Goal: Browse casually: Explore the website without a specific task or goal

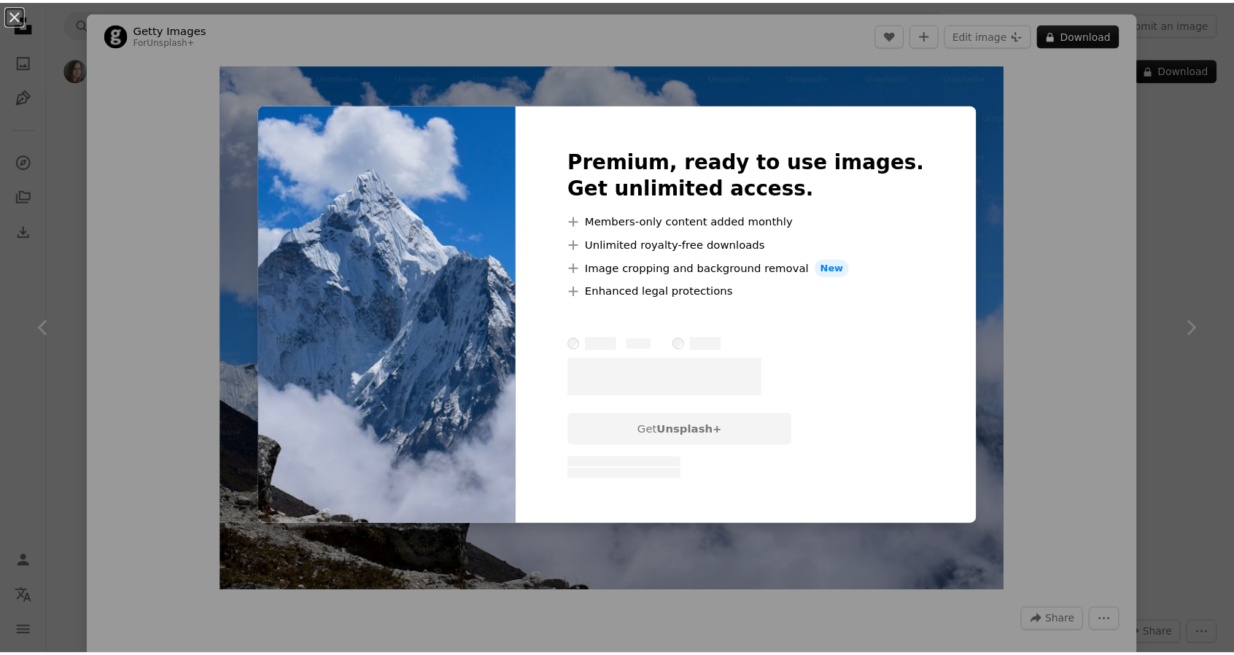
scroll to position [1750, 0]
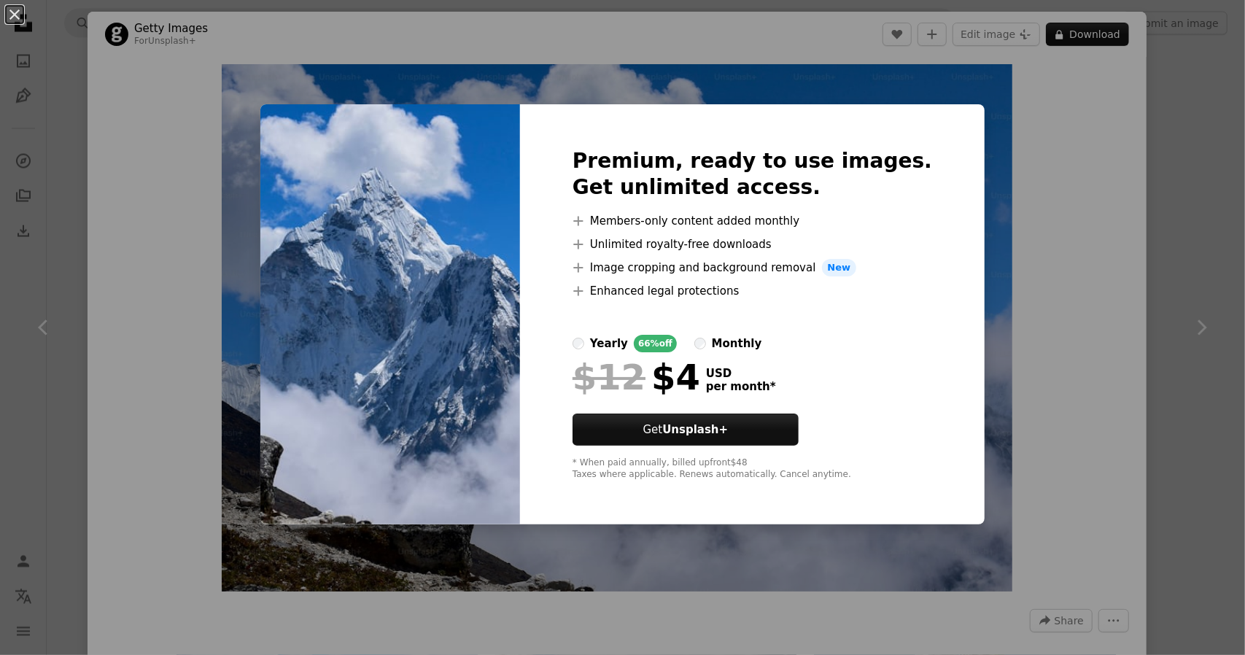
click at [244, 164] on div "An X shape Premium, ready to use images. Get unlimited access. A plus sign Memb…" at bounding box center [622, 327] width 1245 height 655
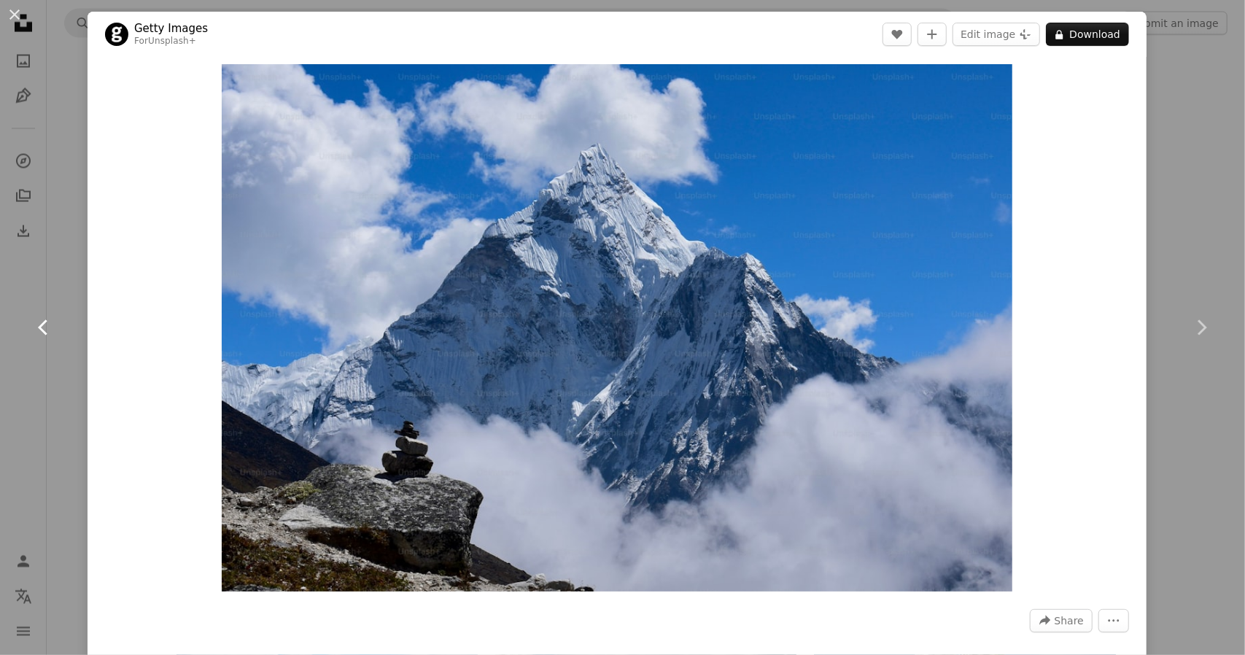
drag, startPoint x: 683, startPoint y: 292, endPoint x: 0, endPoint y: 366, distance: 687.2
click at [0, 366] on link "Chevron left" at bounding box center [43, 327] width 87 height 140
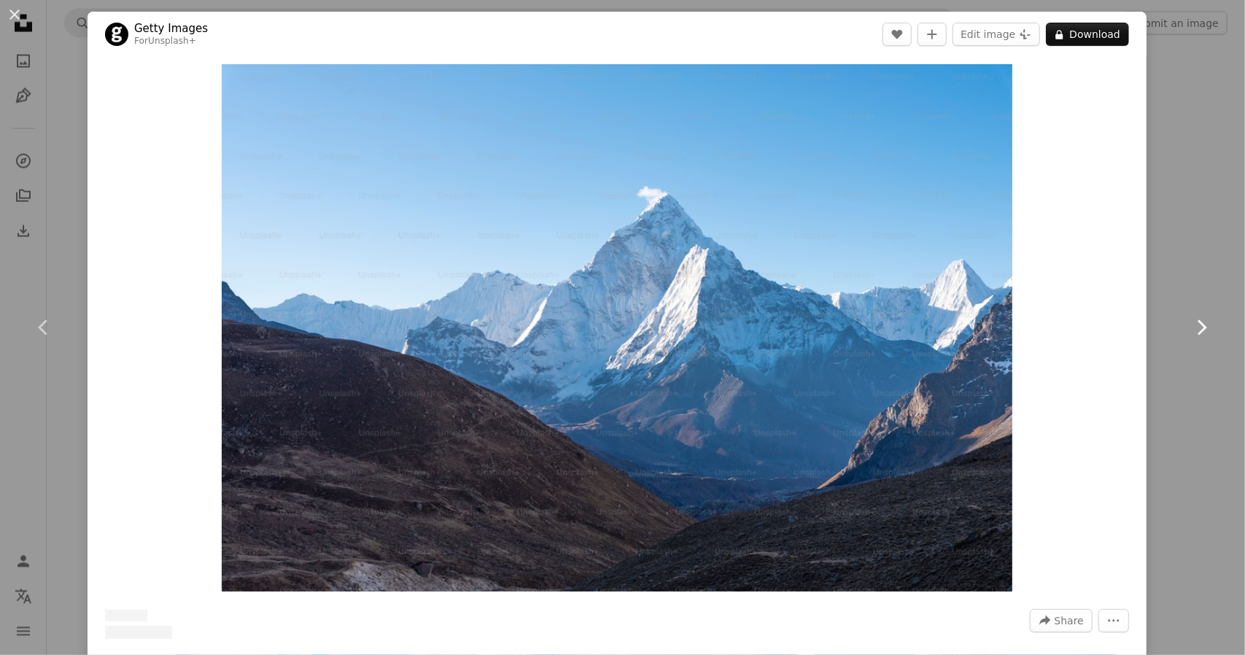
click at [1164, 323] on link "Chevron right" at bounding box center [1200, 327] width 87 height 140
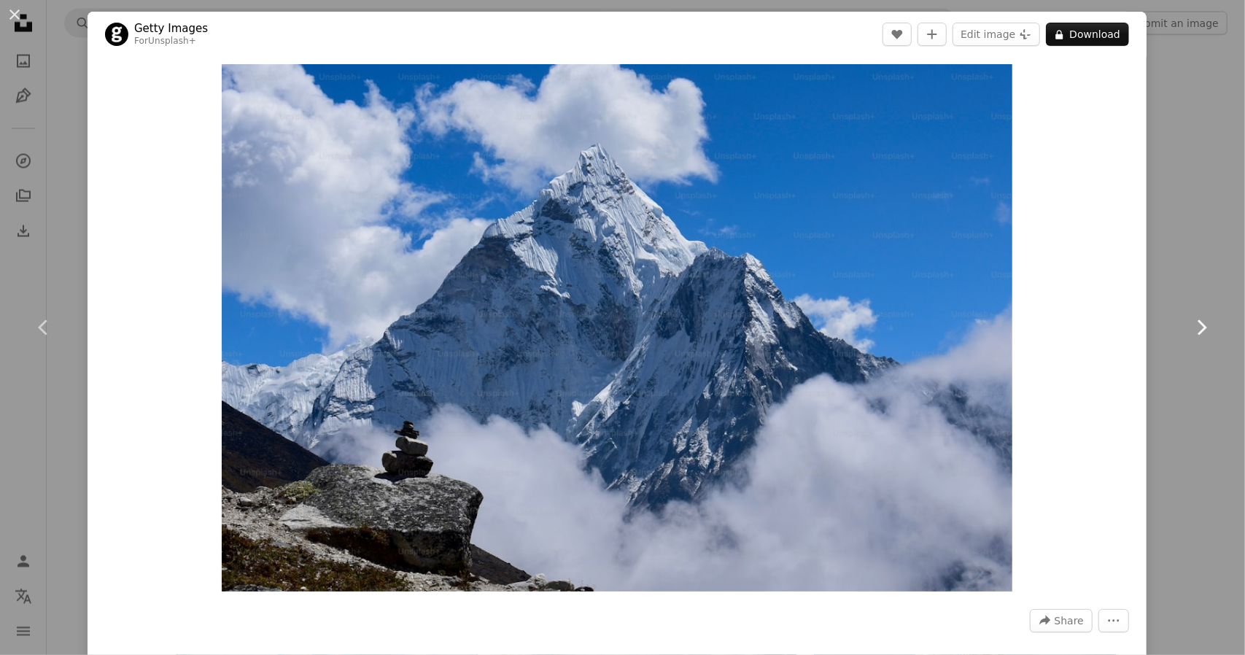
click at [1171, 321] on link "Chevron right" at bounding box center [1200, 327] width 87 height 140
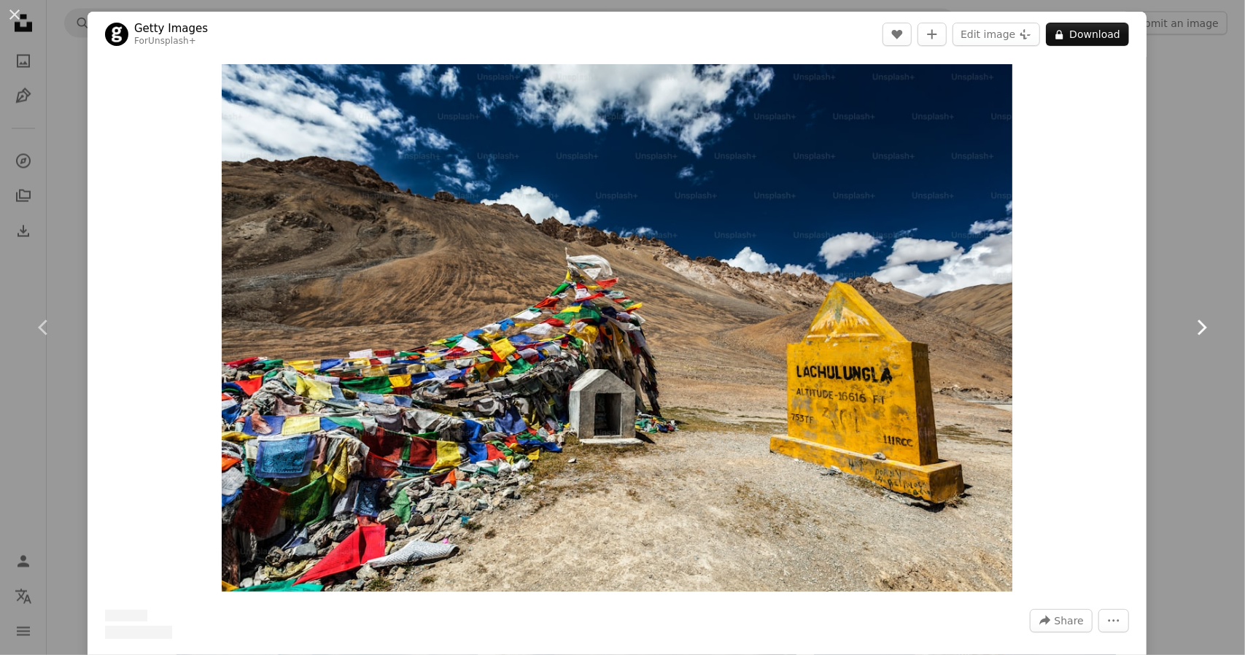
click at [1172, 321] on link "Chevron right" at bounding box center [1200, 327] width 87 height 140
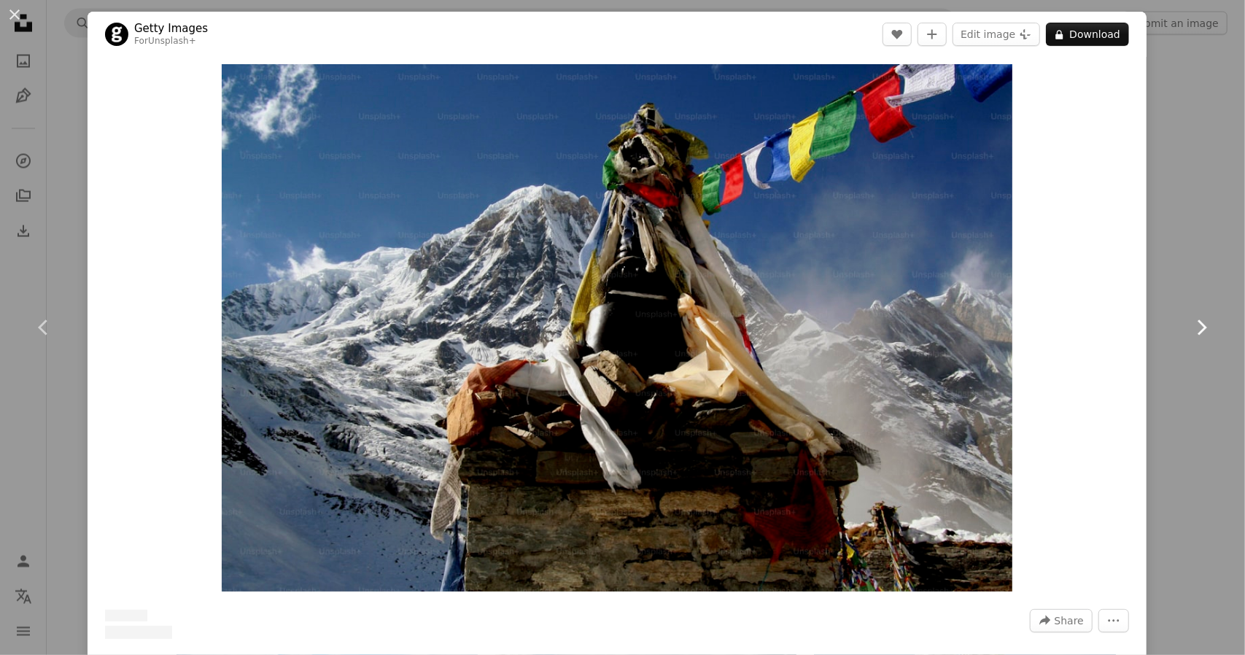
click at [1172, 321] on link "Chevron right" at bounding box center [1200, 327] width 87 height 140
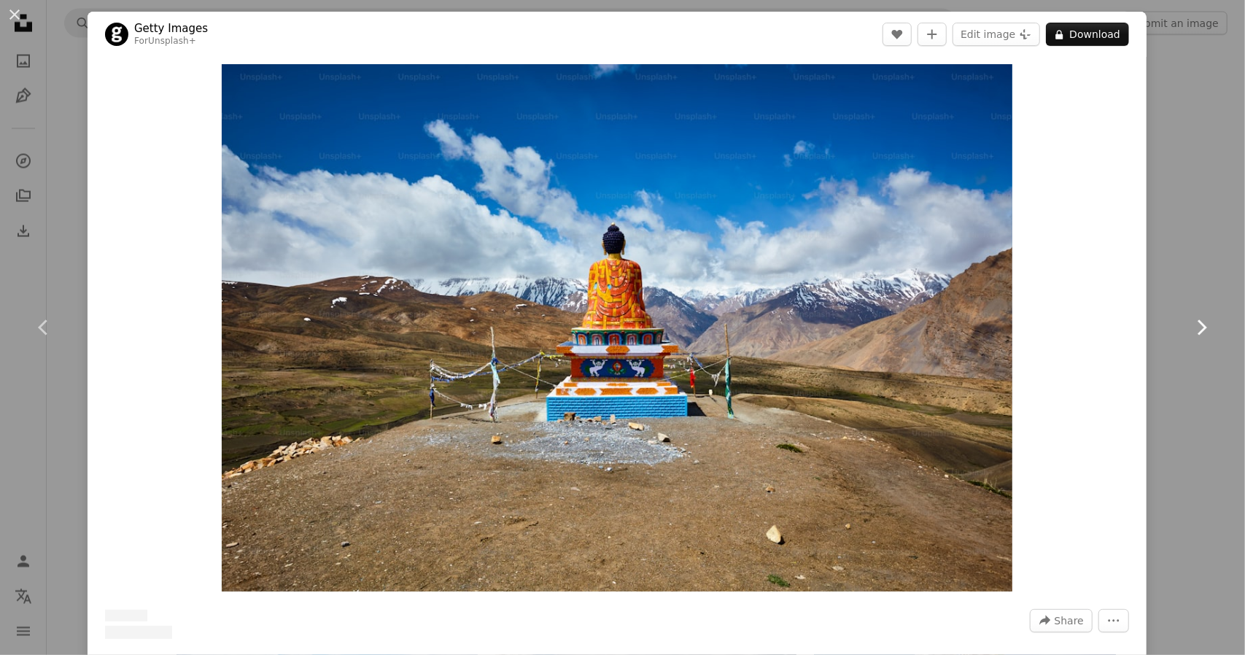
click at [1172, 321] on link "Chevron right" at bounding box center [1200, 327] width 87 height 140
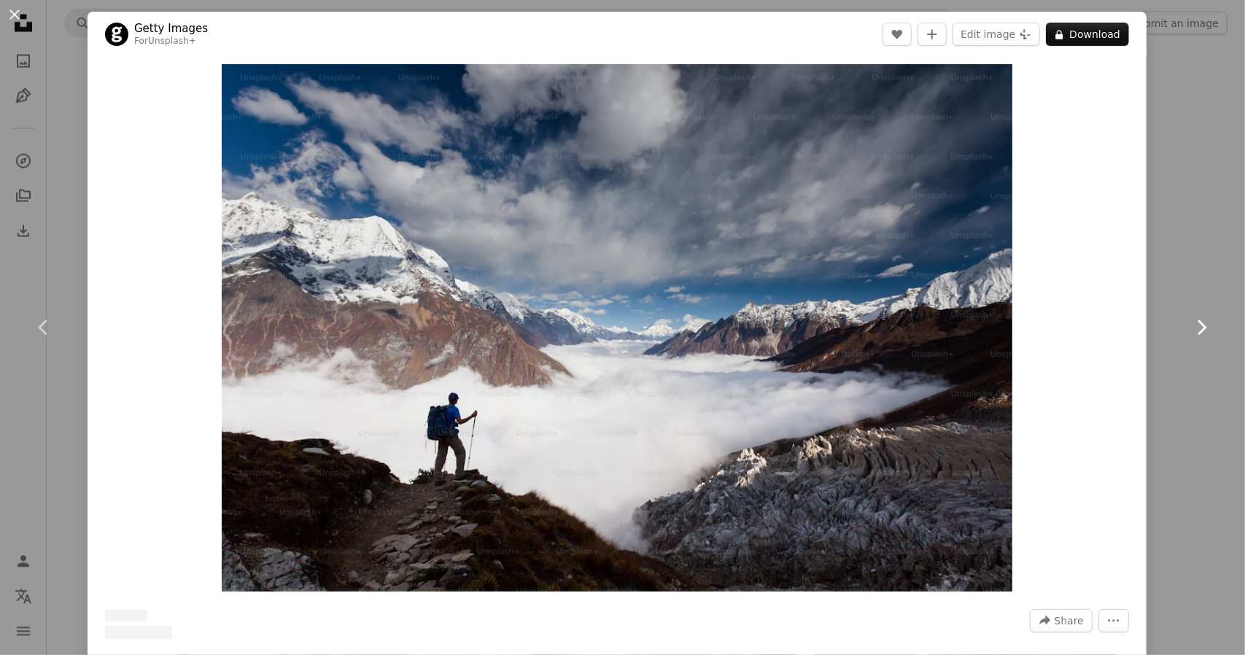
click at [1172, 321] on link "Chevron right" at bounding box center [1200, 327] width 87 height 140
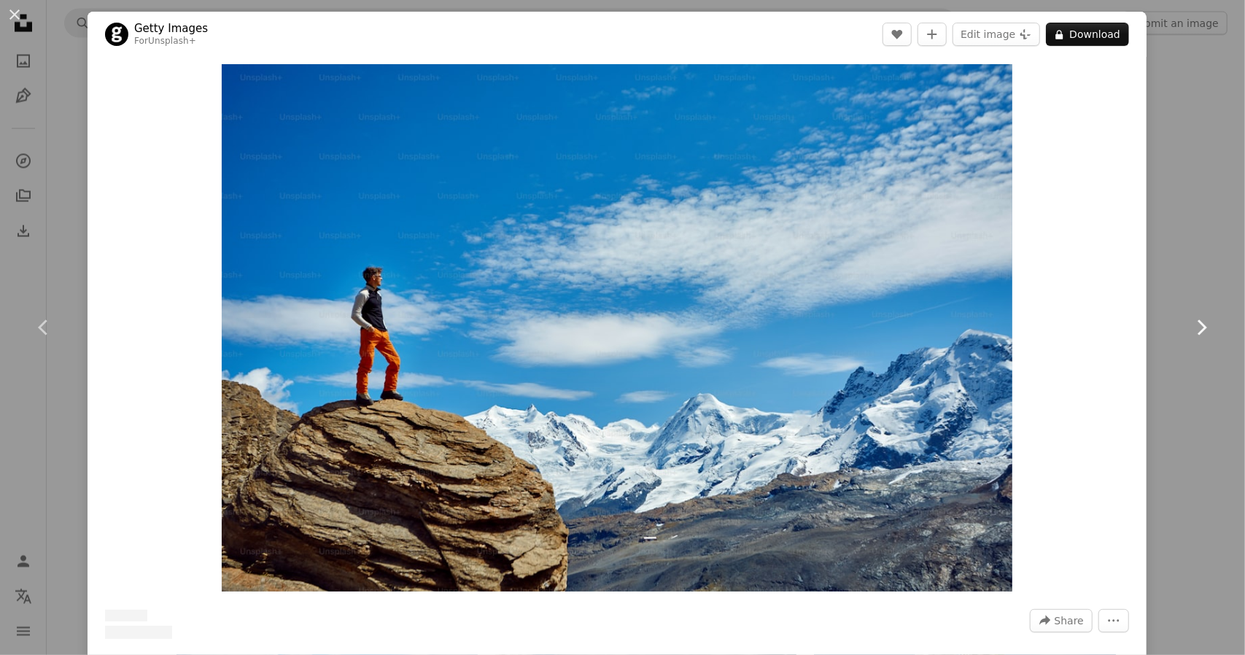
click at [1172, 321] on link "Chevron right" at bounding box center [1200, 327] width 87 height 140
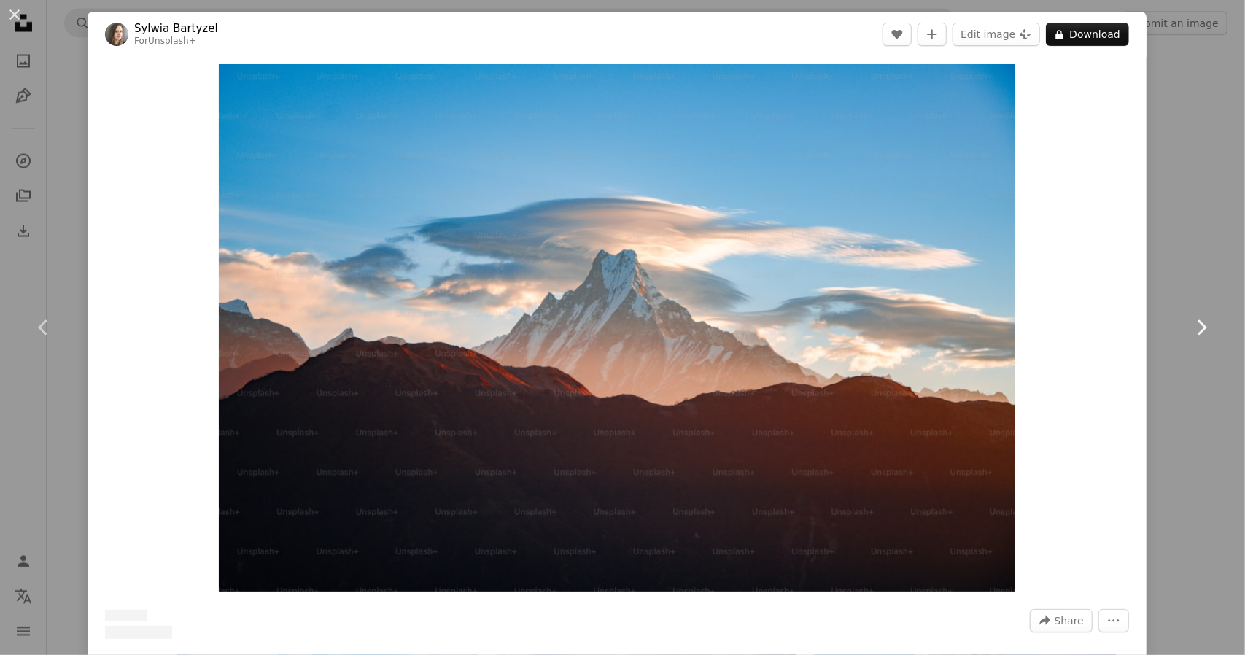
click at [1172, 321] on link "Chevron right" at bounding box center [1200, 327] width 87 height 140
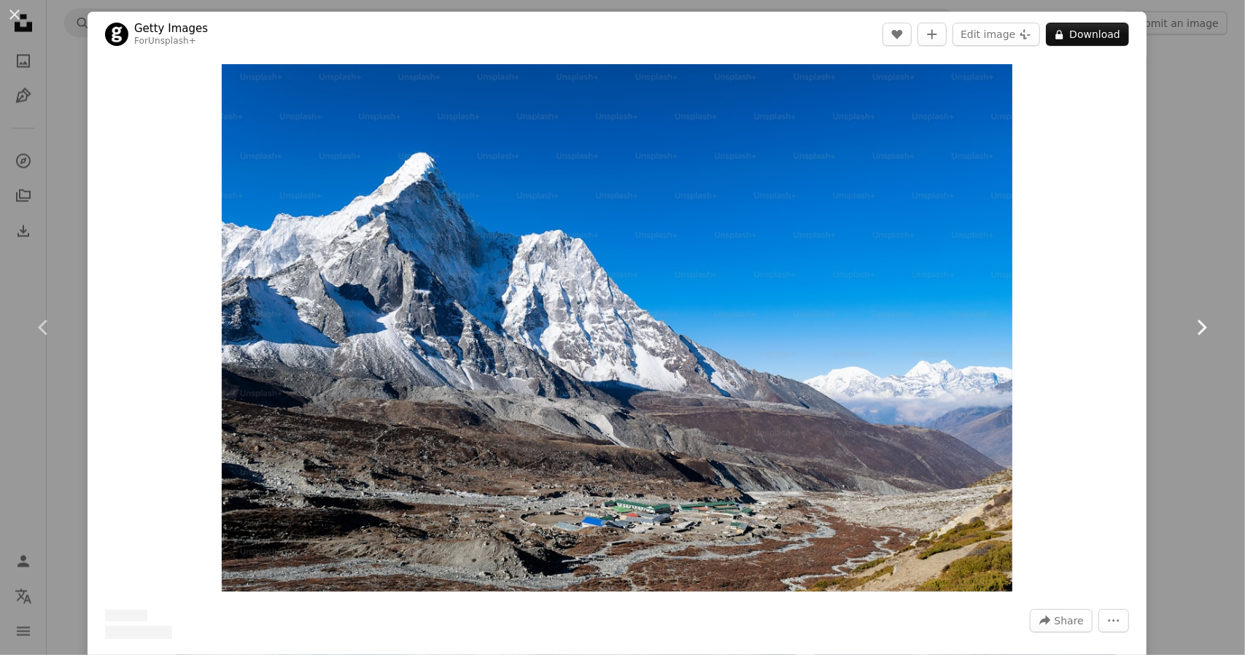
click at [1172, 321] on link "Chevron right" at bounding box center [1200, 327] width 87 height 140
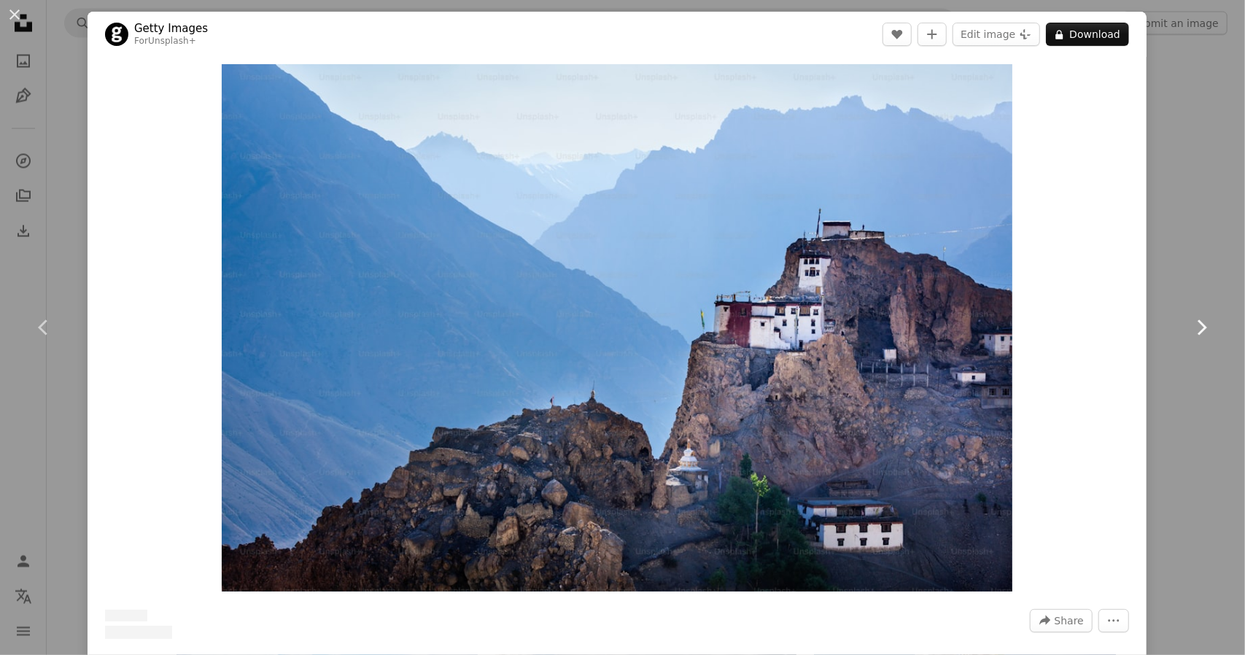
click at [1172, 321] on link "Chevron right" at bounding box center [1200, 327] width 87 height 140
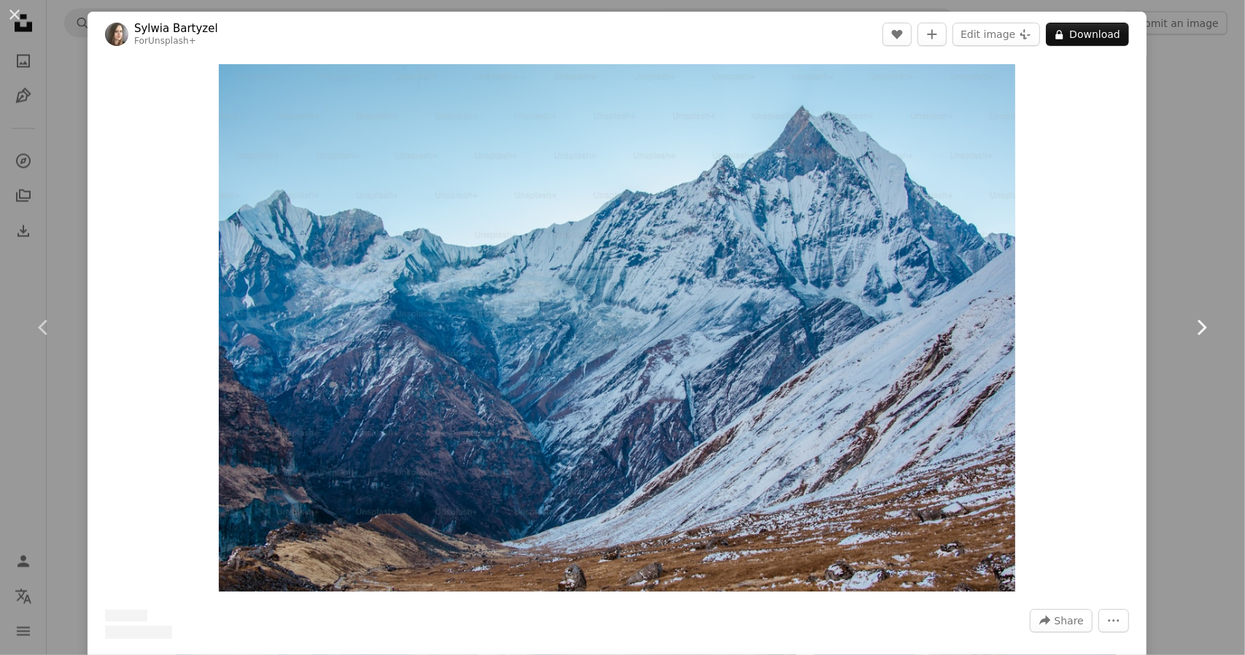
click at [1172, 321] on link "Chevron right" at bounding box center [1200, 327] width 87 height 140
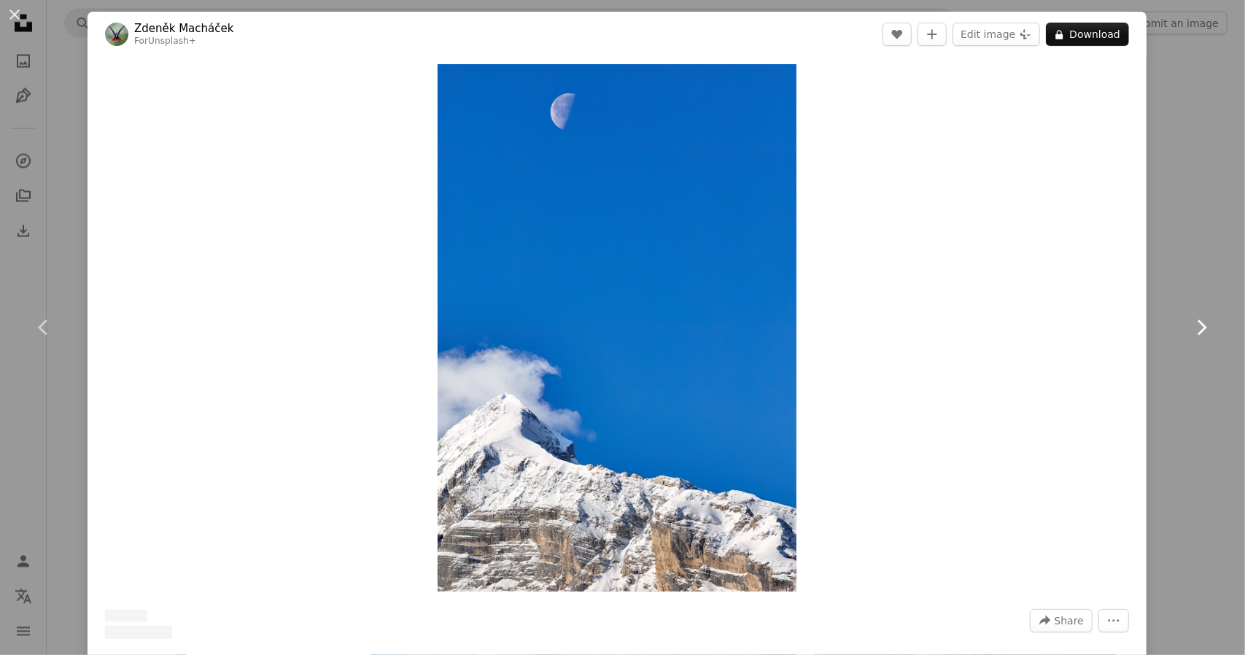
click at [1172, 321] on link "Chevron right" at bounding box center [1200, 327] width 87 height 140
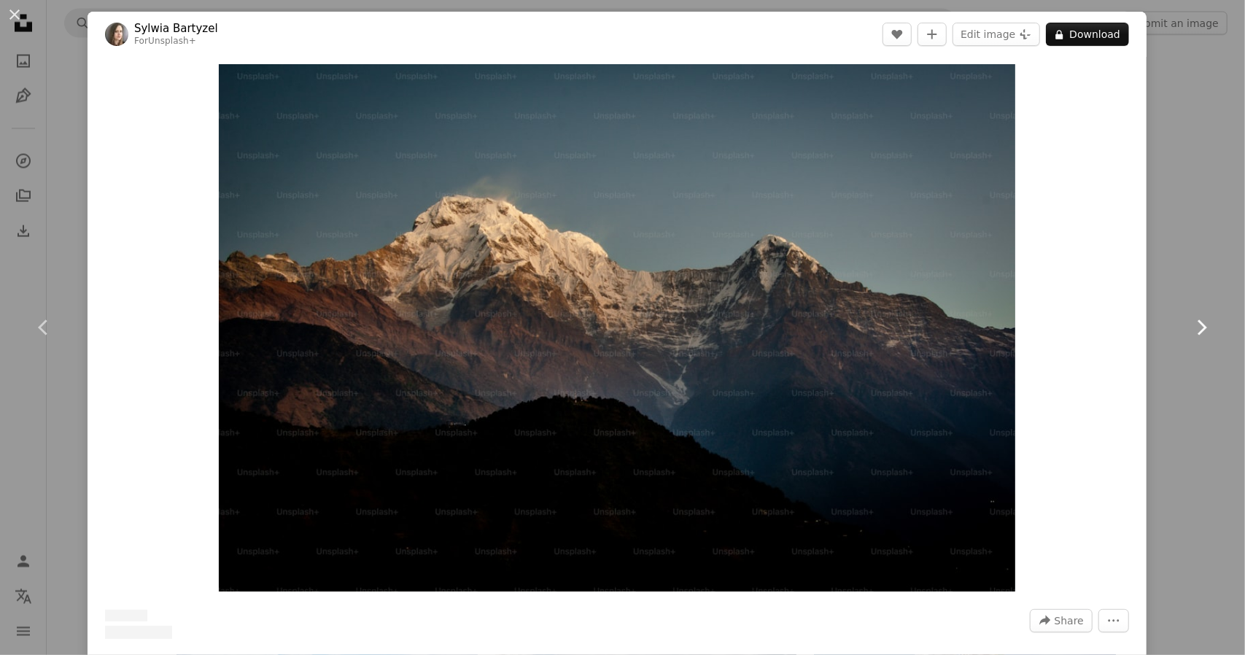
click at [1172, 321] on link "Chevron right" at bounding box center [1200, 327] width 87 height 140
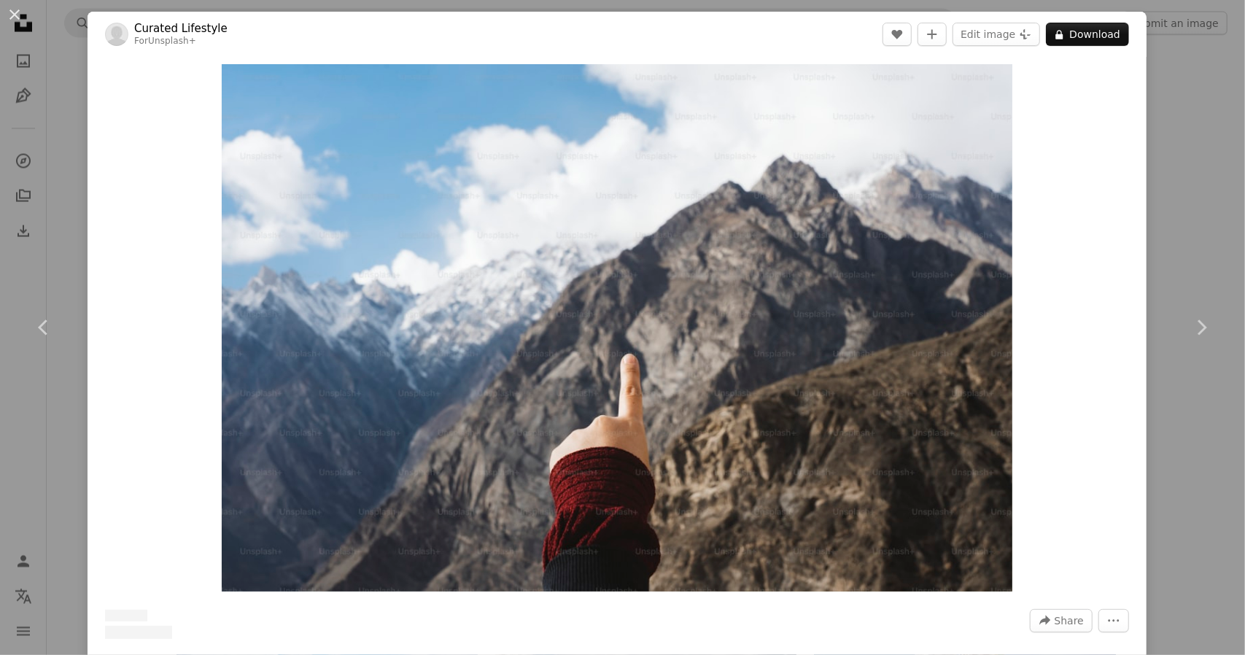
click at [1177, 77] on div "An X shape Chevron left Chevron right Curated Lifestyle For Unsplash+ A heart A…" at bounding box center [622, 327] width 1245 height 655
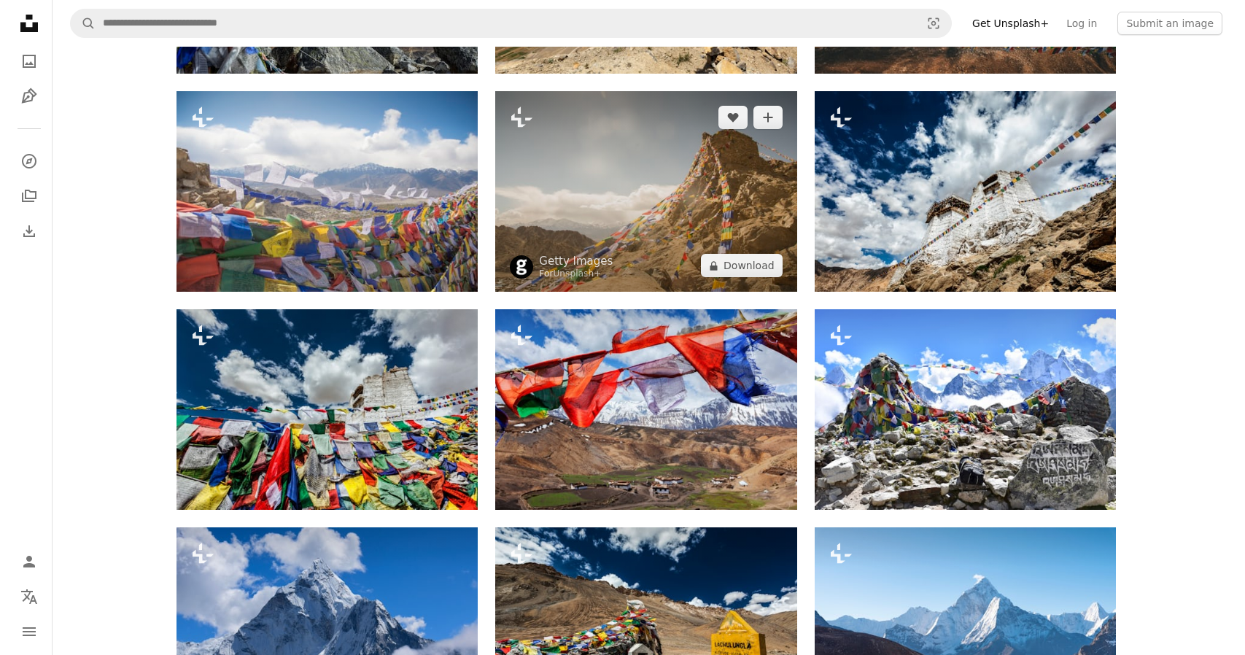
scroll to position [1969, 0]
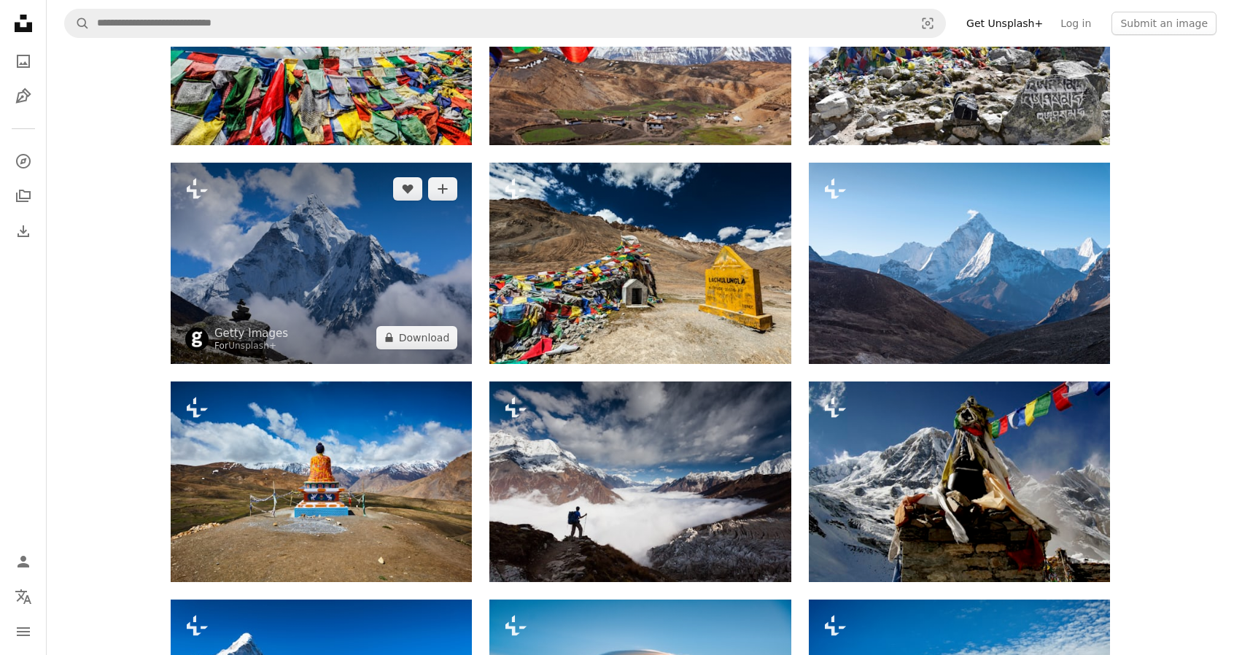
click at [232, 241] on img at bounding box center [321, 263] width 301 height 200
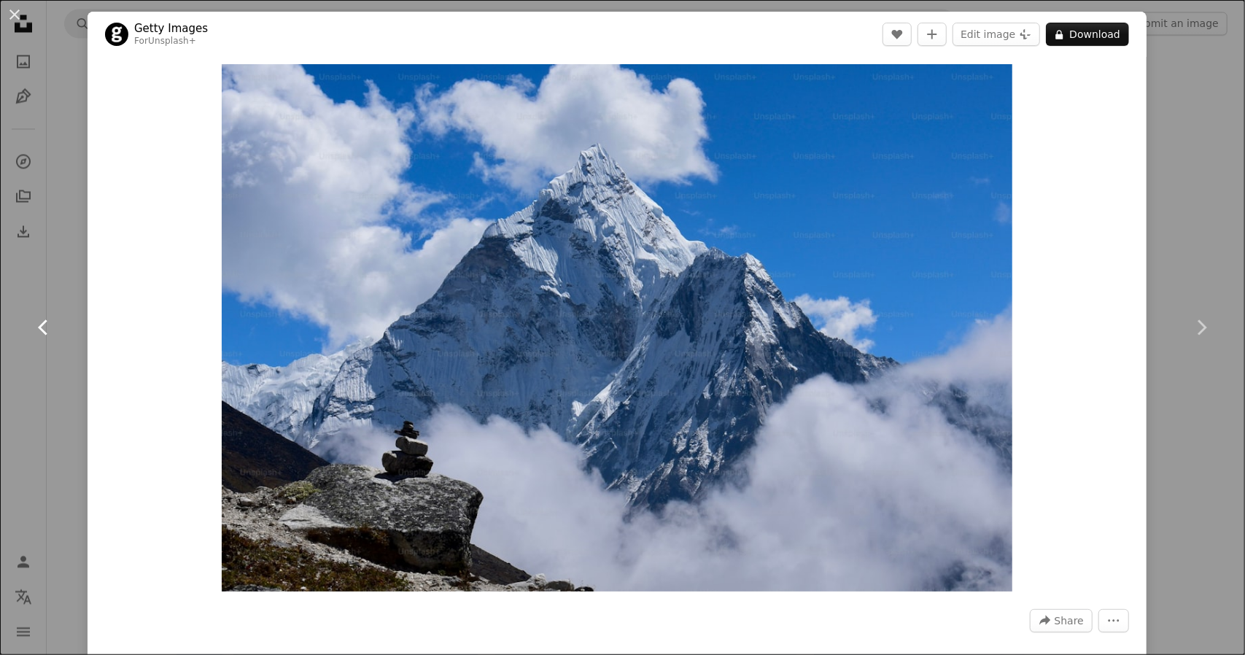
click at [48, 312] on link "Chevron left" at bounding box center [43, 327] width 87 height 140
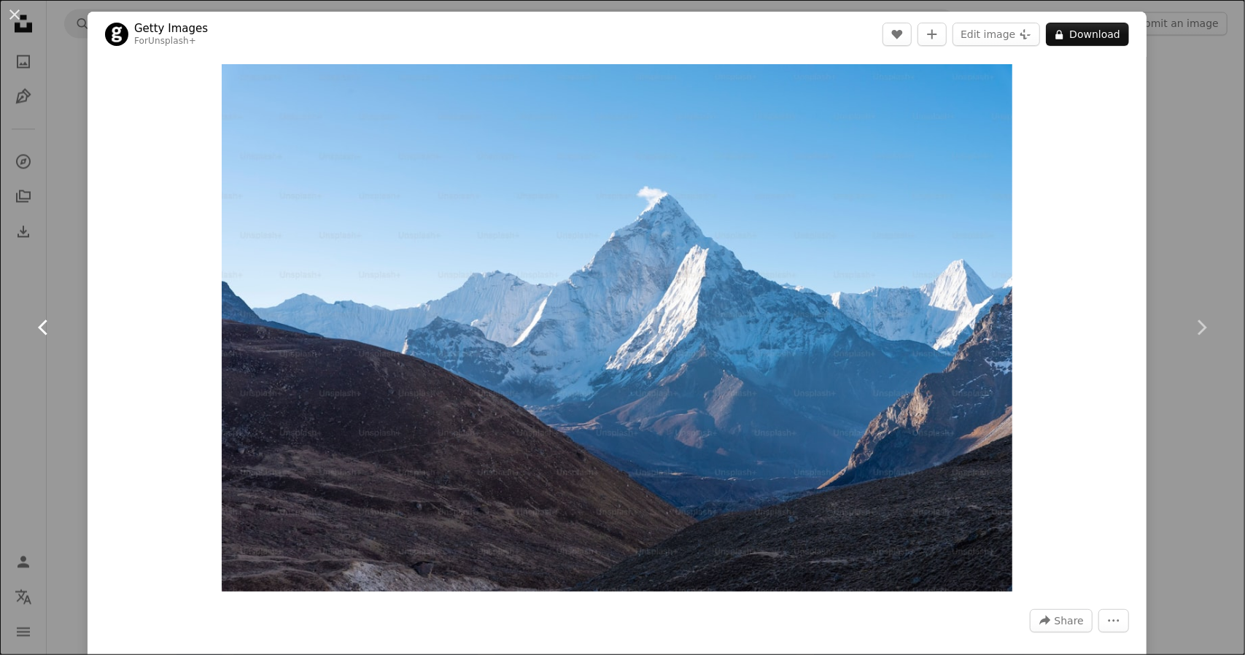
click at [50, 316] on icon "Chevron left" at bounding box center [43, 327] width 23 height 23
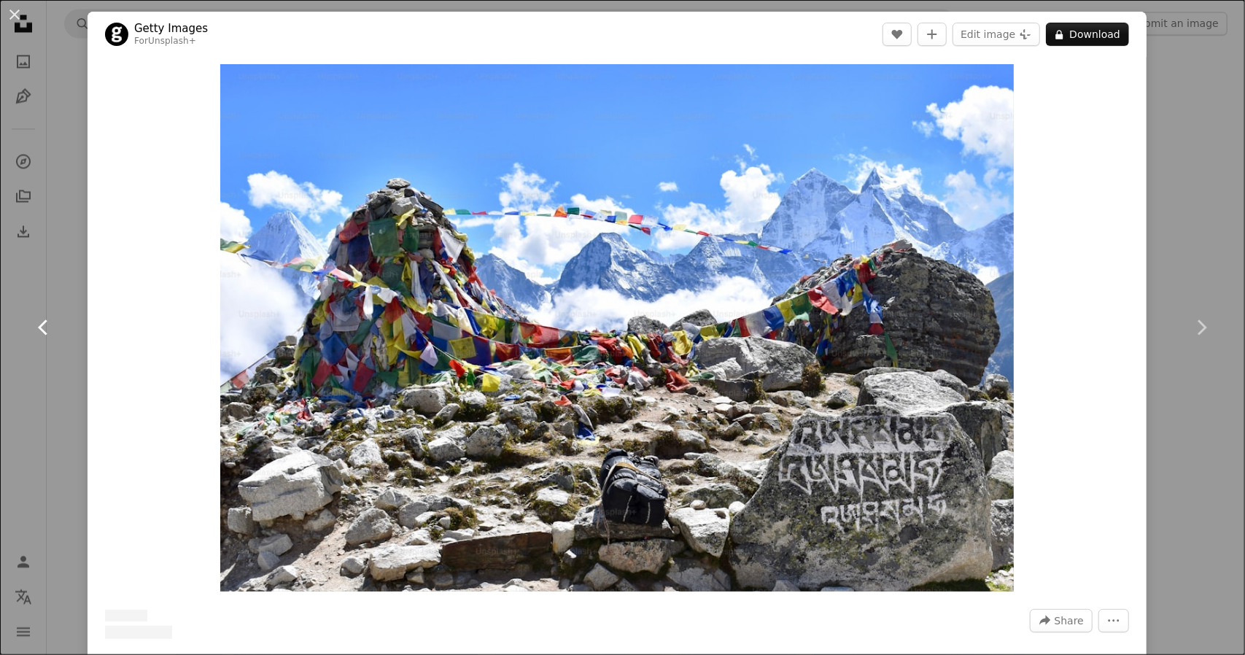
click at [50, 316] on icon "Chevron left" at bounding box center [43, 327] width 23 height 23
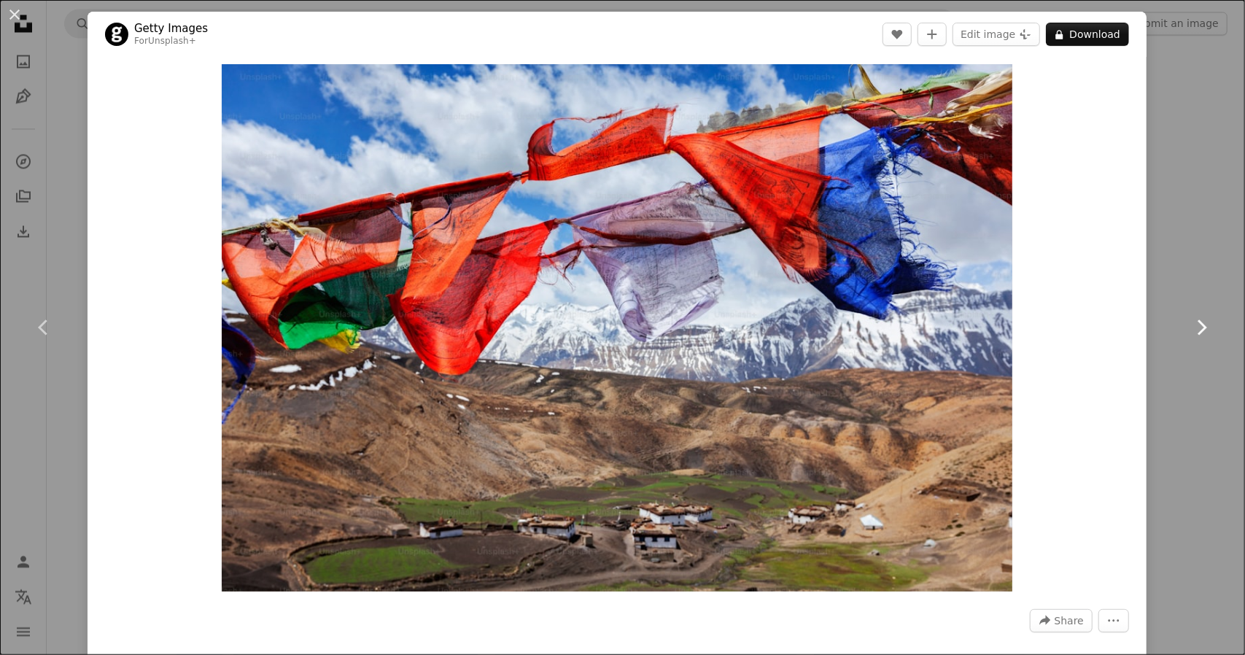
click at [1189, 330] on icon "Chevron right" at bounding box center [1200, 327] width 23 height 23
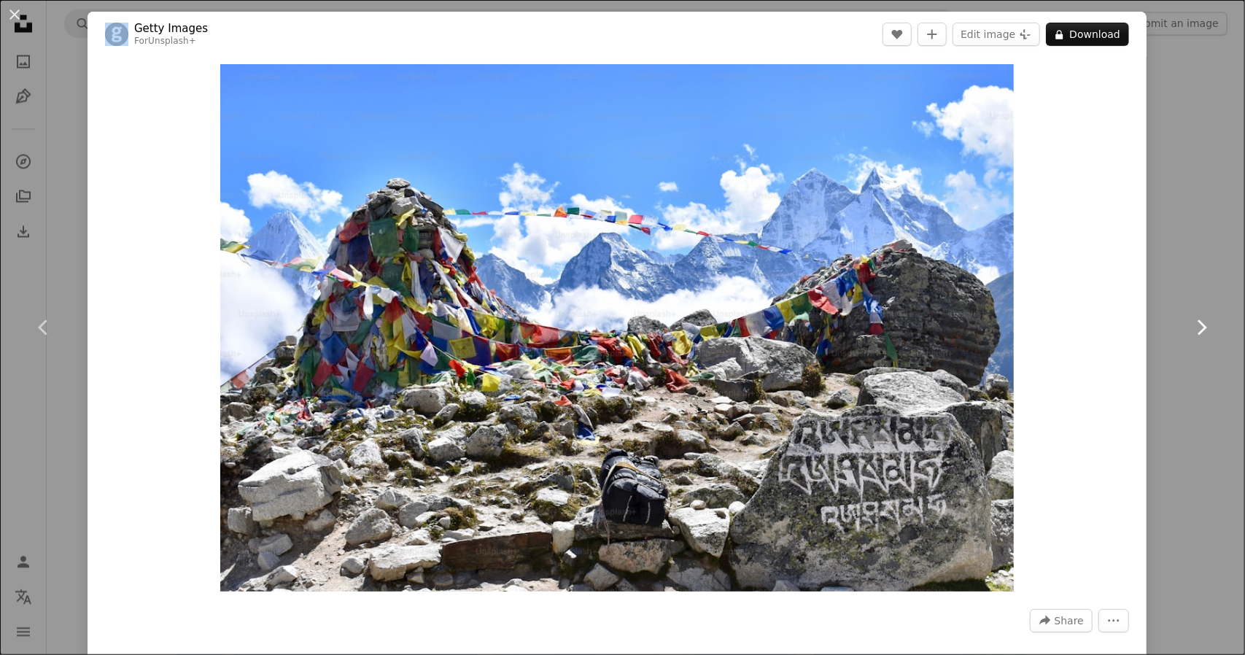
click at [1189, 330] on icon "Chevron right" at bounding box center [1200, 327] width 23 height 23
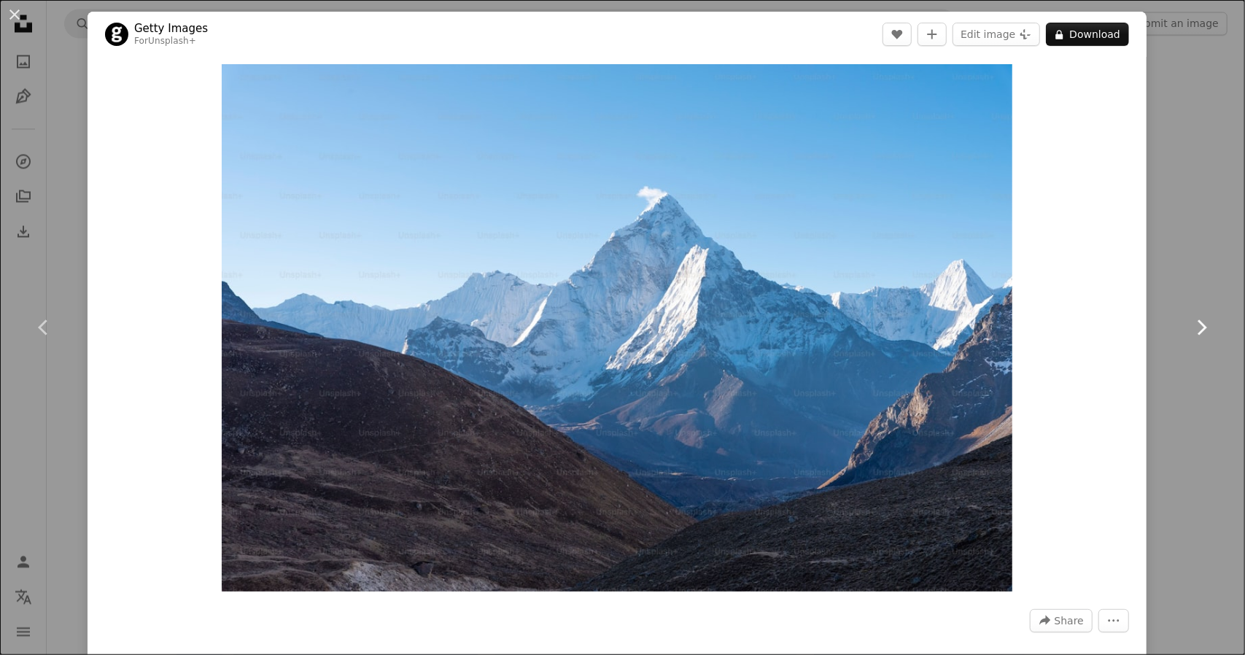
click at [1189, 330] on icon "Chevron right" at bounding box center [1200, 327] width 23 height 23
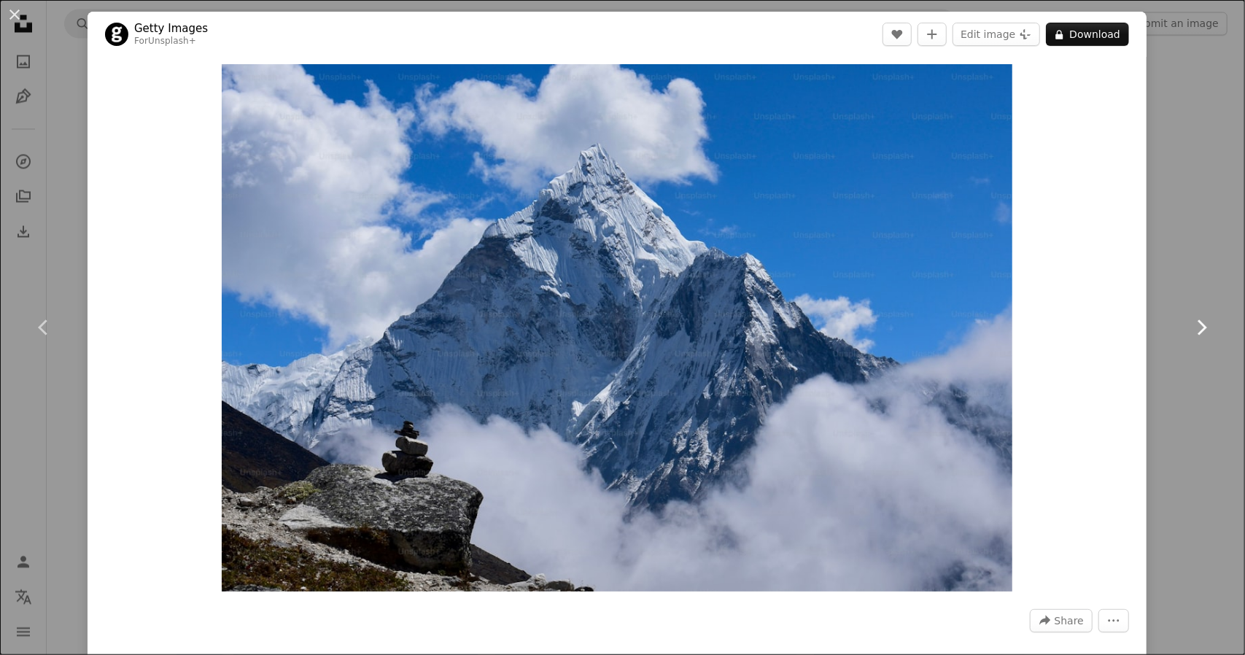
click at [1189, 330] on icon "Chevron right" at bounding box center [1200, 327] width 23 height 23
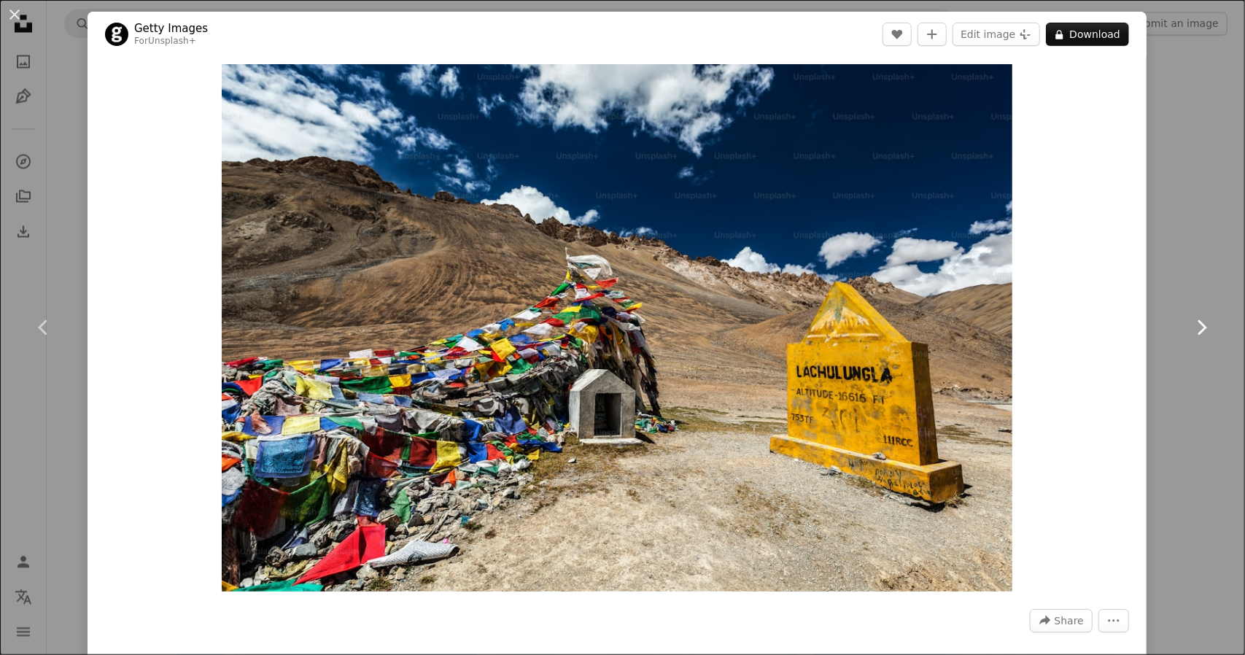
click at [1189, 330] on icon "Chevron right" at bounding box center [1200, 327] width 23 height 23
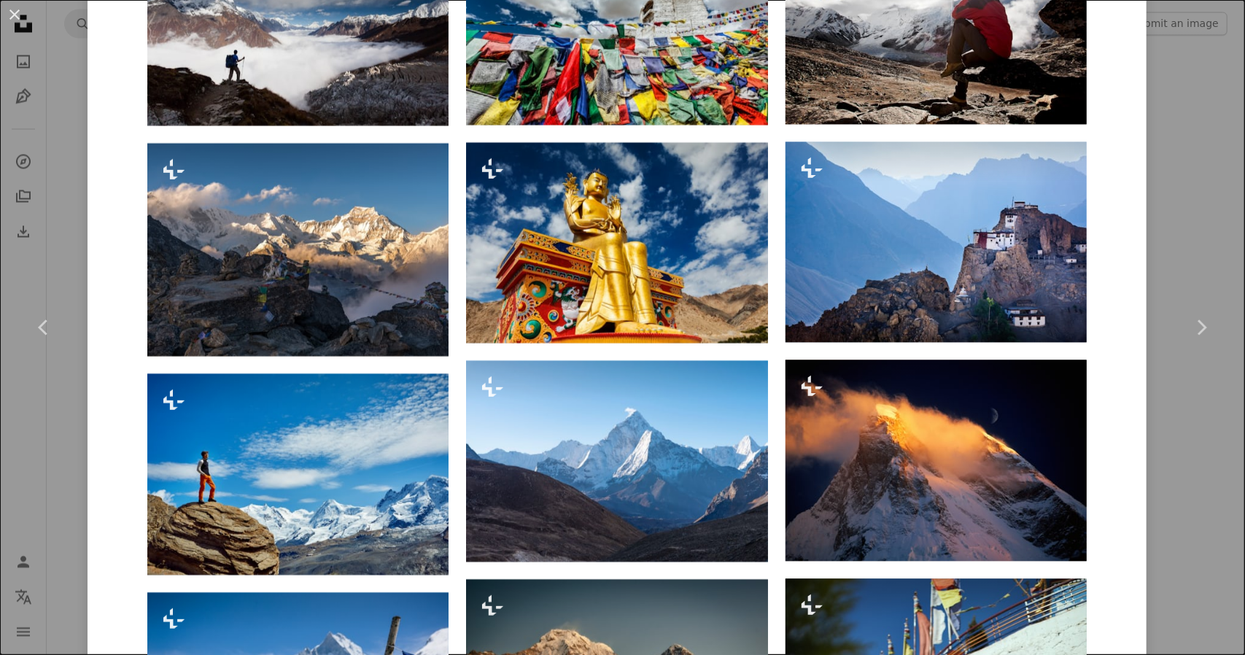
scroll to position [1969, 0]
